Goal: Navigation & Orientation: Find specific page/section

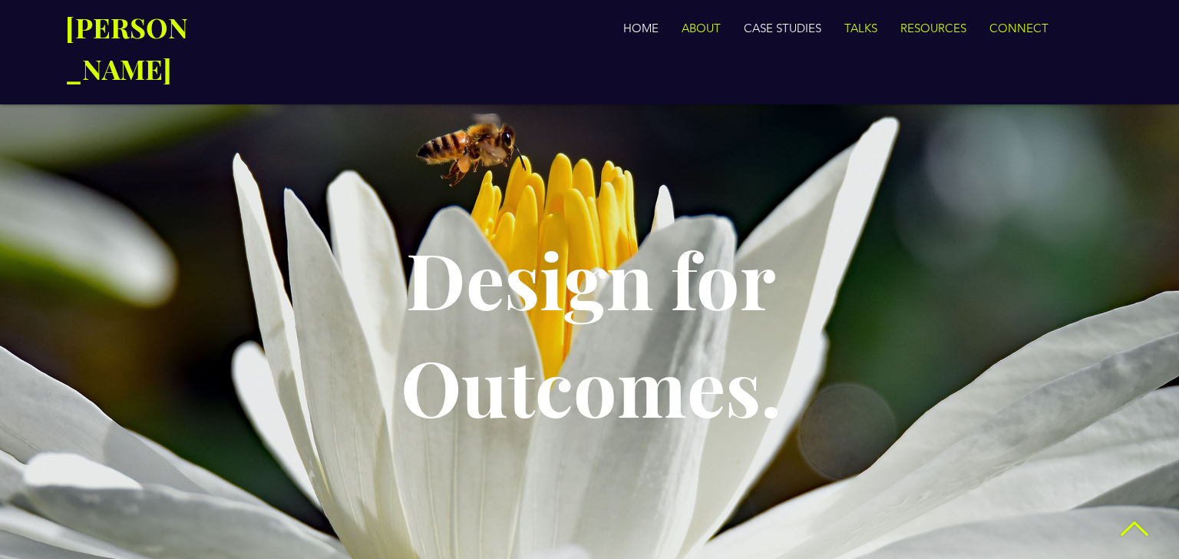
click at [791, 33] on p "CASE STUDIES" at bounding box center [782, 28] width 93 height 31
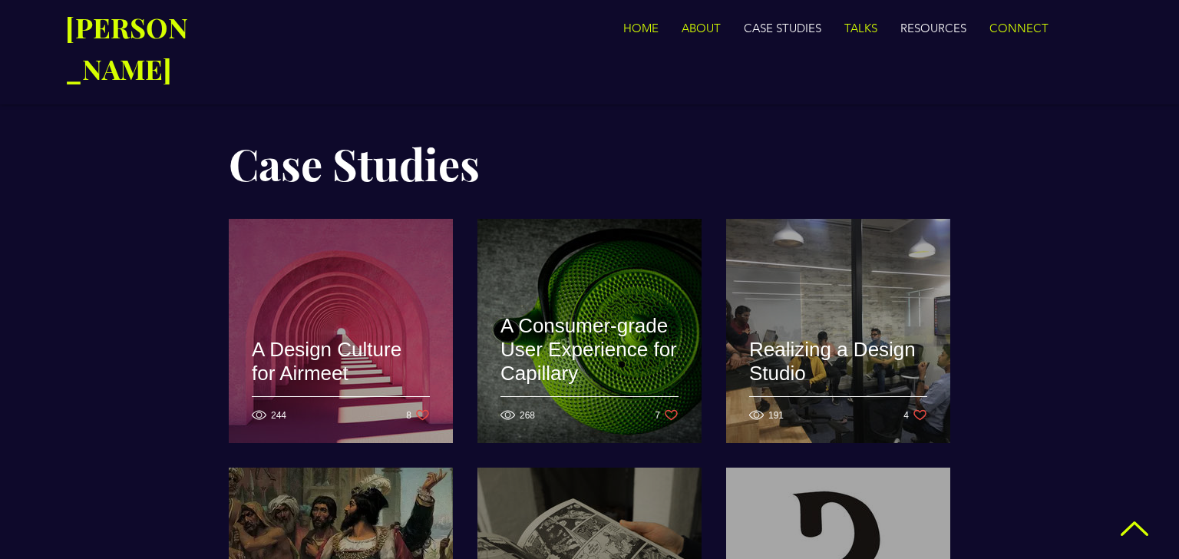
click at [928, 31] on p "RESOURCES" at bounding box center [933, 28] width 81 height 31
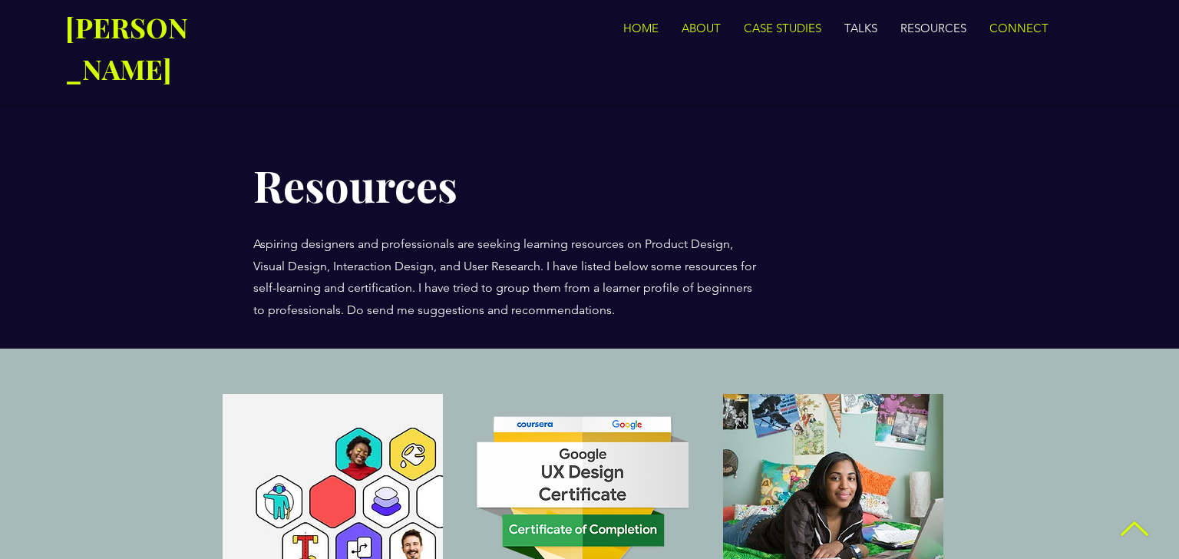
click at [863, 28] on p "TALKS" at bounding box center [861, 28] width 48 height 31
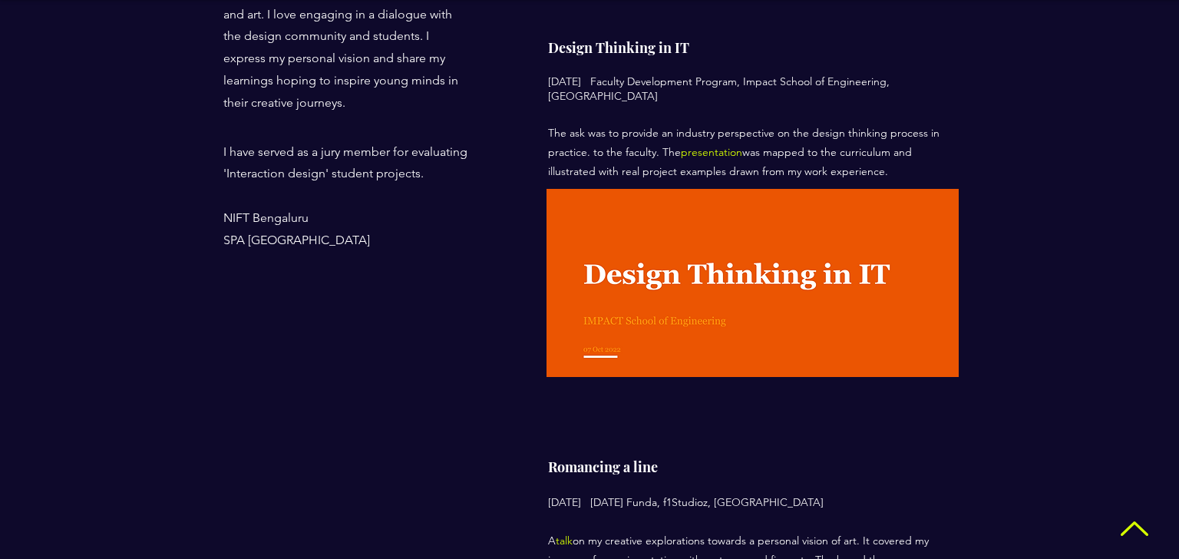
scroll to position [814, 0]
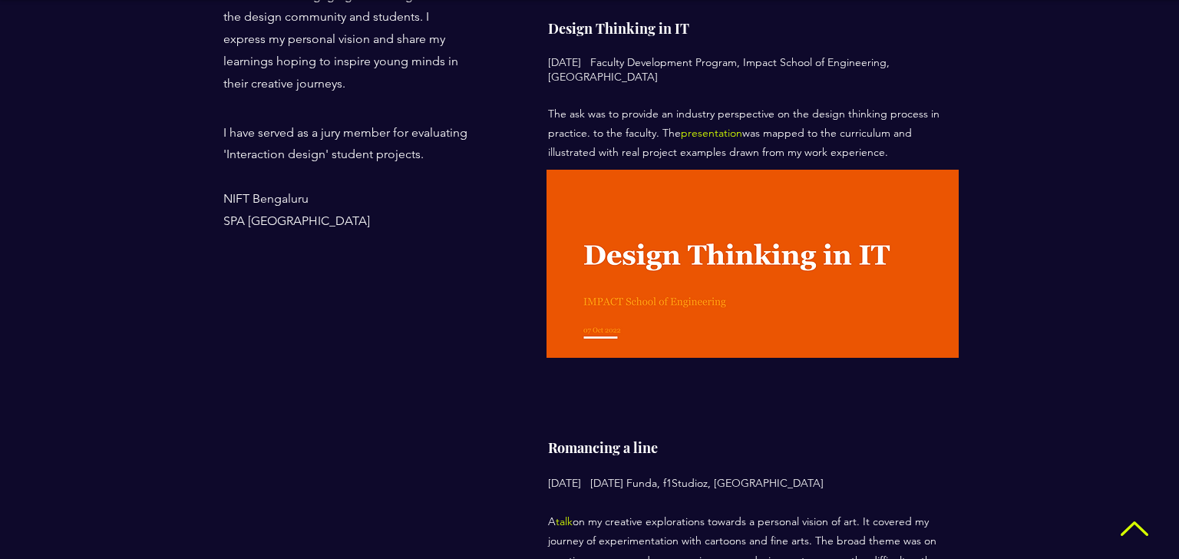
click at [851, 203] on img at bounding box center [752, 264] width 412 height 188
